Goal: Navigation & Orientation: Find specific page/section

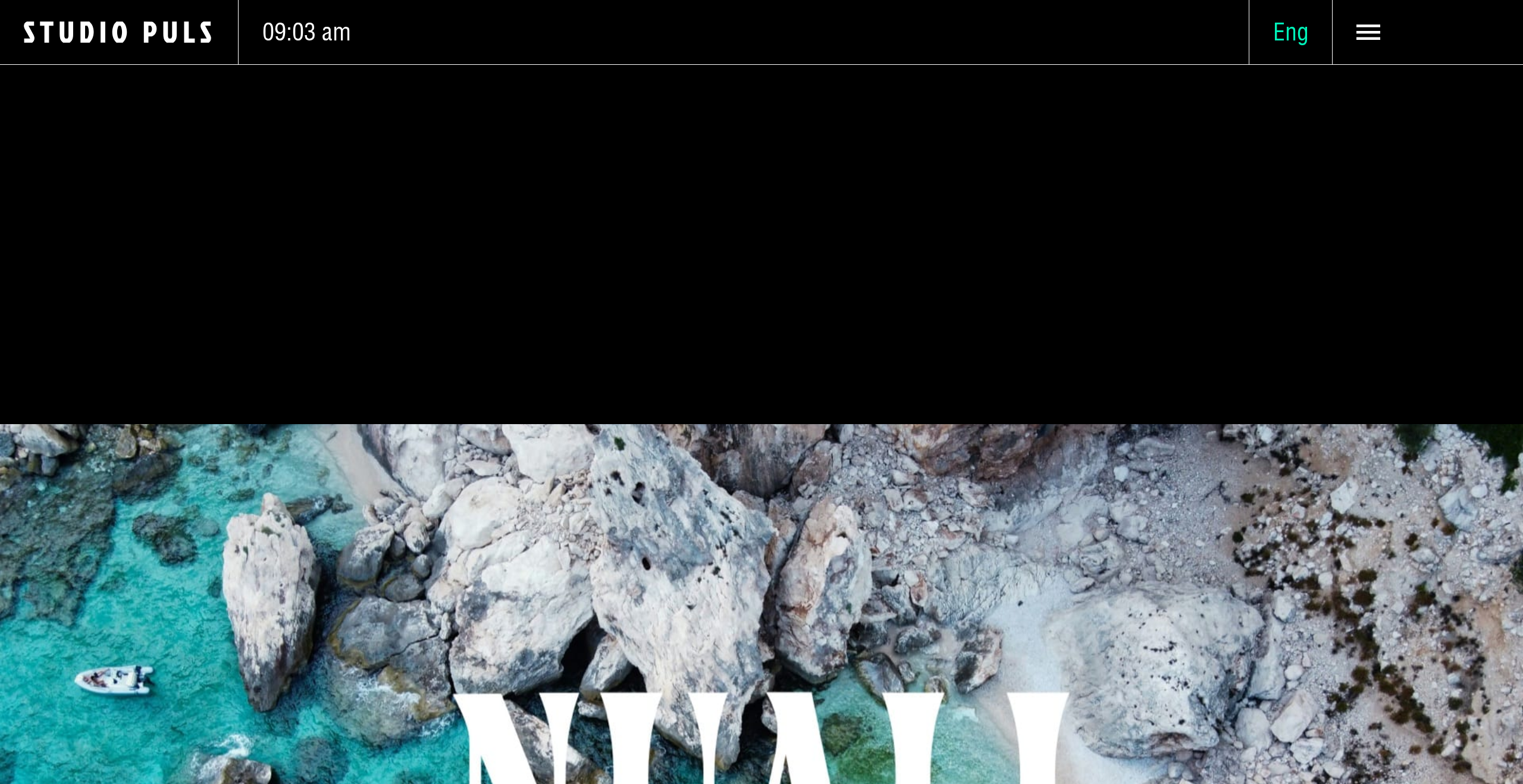
click at [1296, 26] on span "Eng" at bounding box center [1290, 32] width 82 height 30
click at [1289, 139] on span "Ita" at bounding box center [1290, 145] width 24 height 31
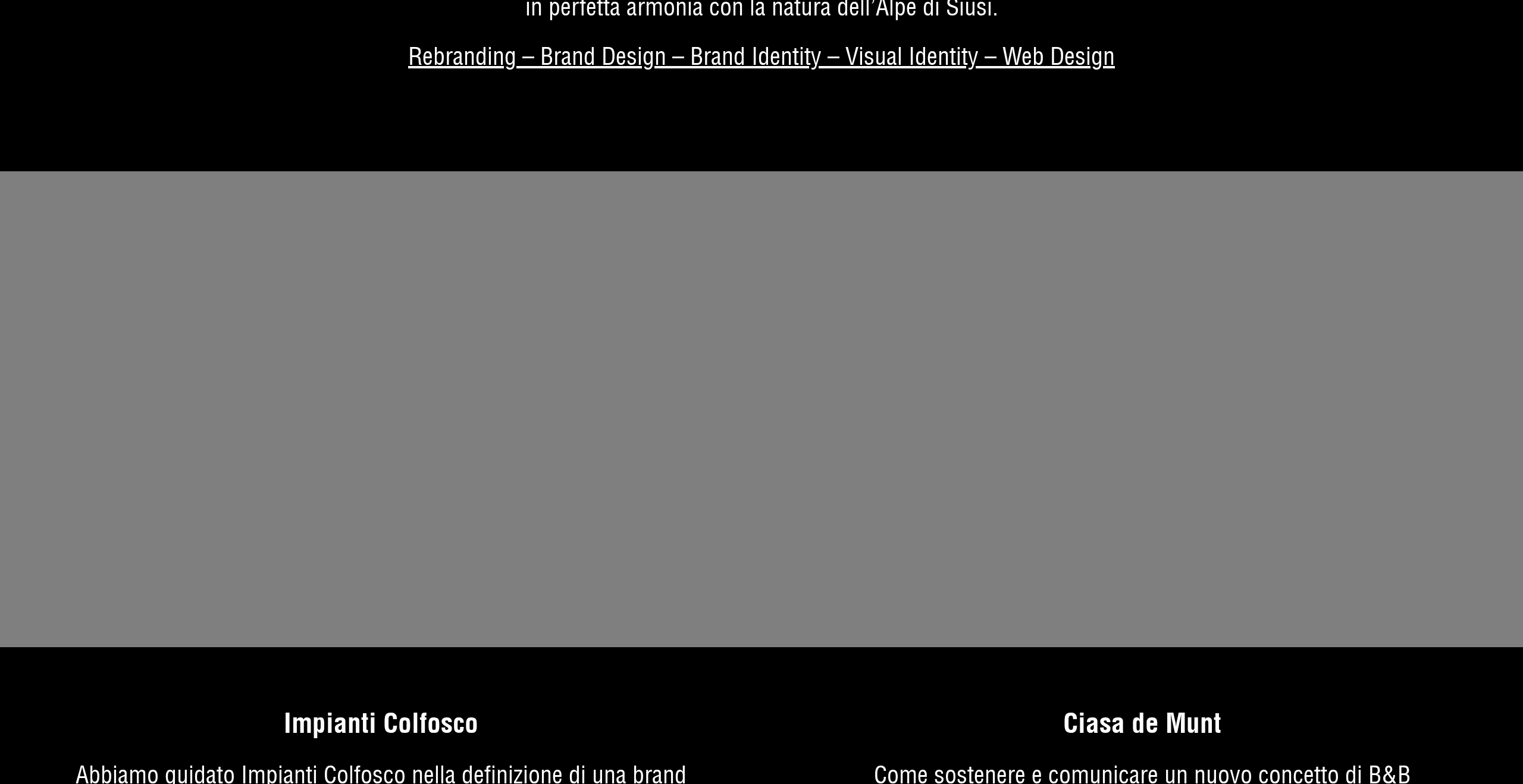
scroll to position [7405, 0]
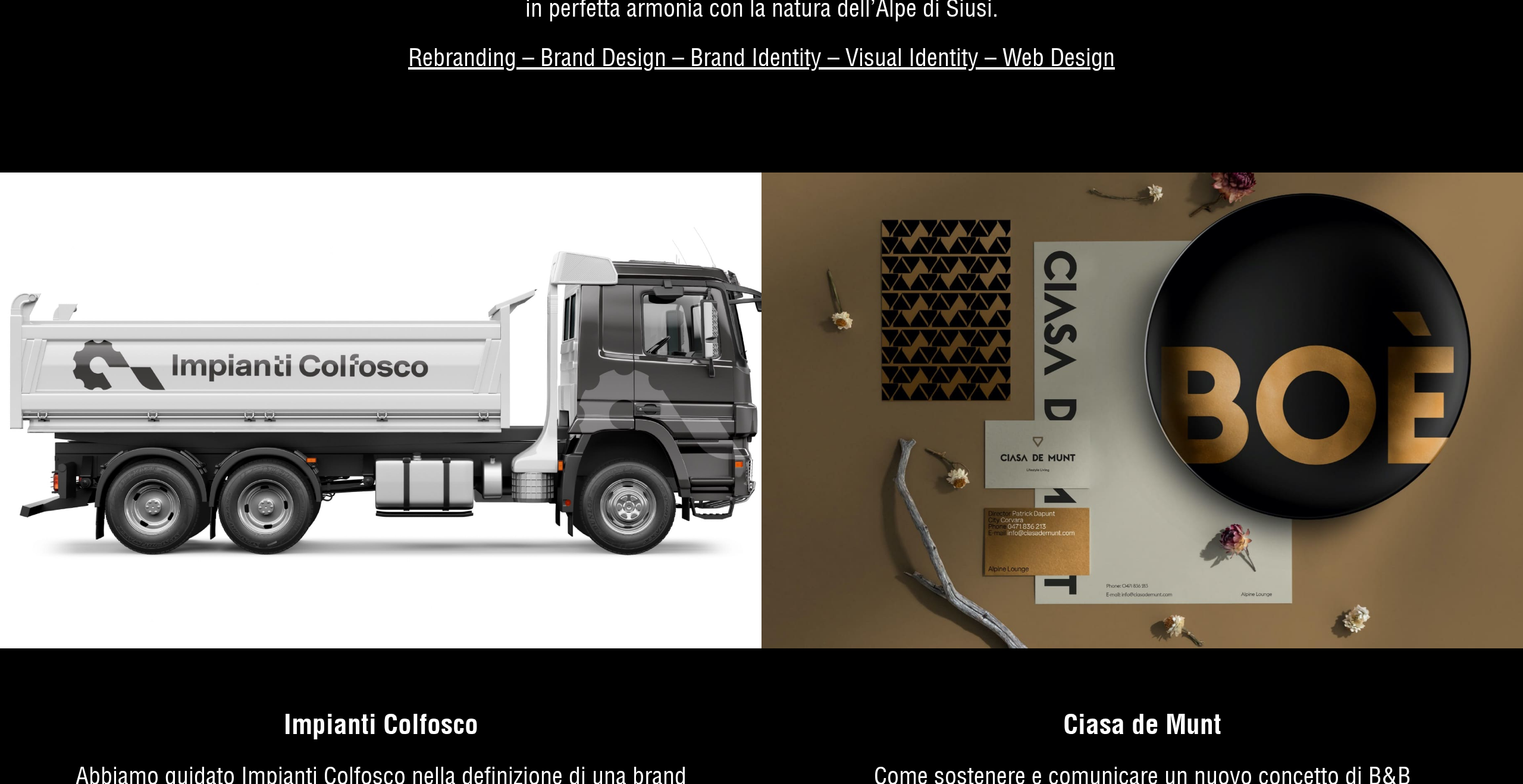
click at [537, 434] on img at bounding box center [380, 410] width 762 height 476
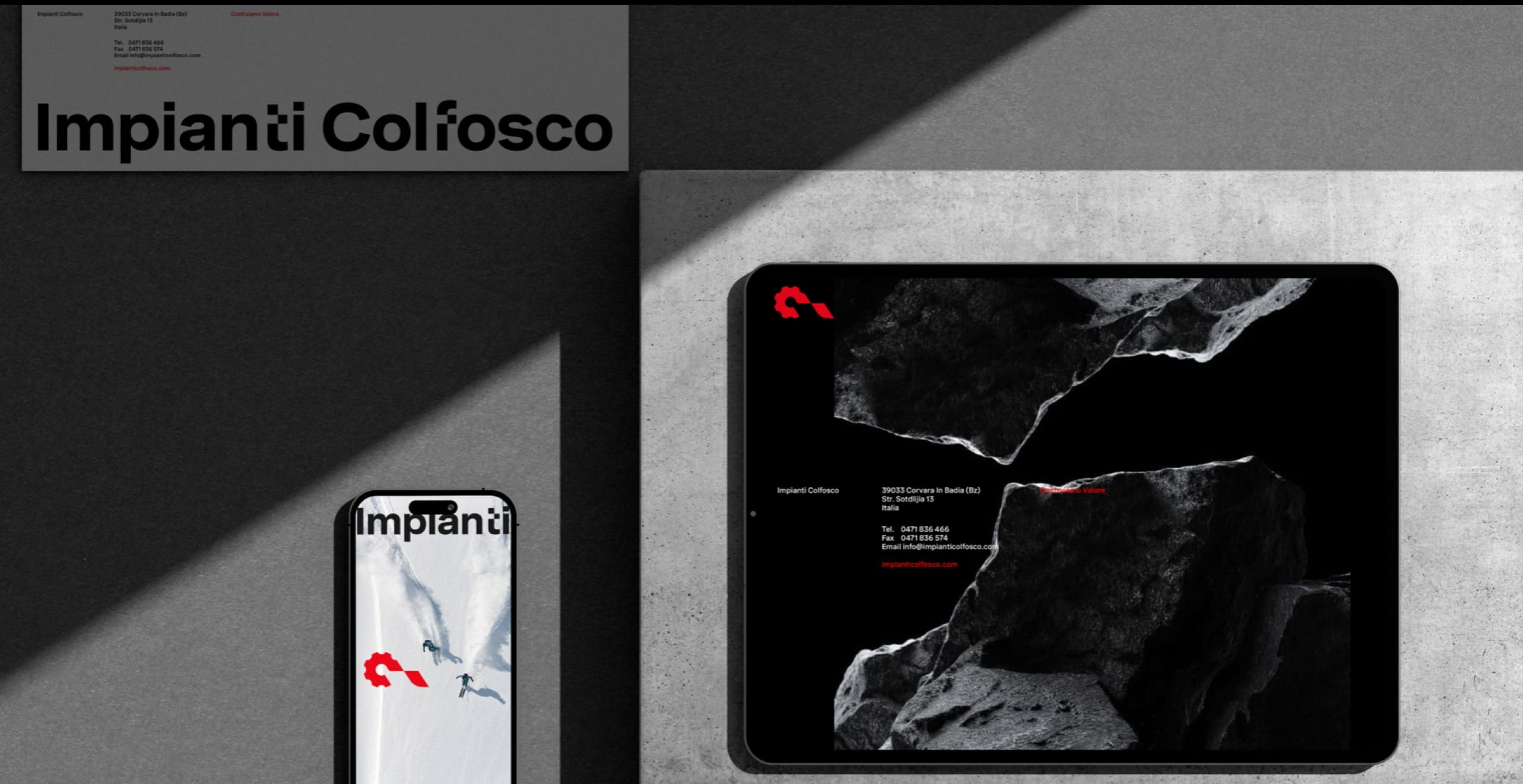
scroll to position [2963, 0]
